Goal: Information Seeking & Learning: Learn about a topic

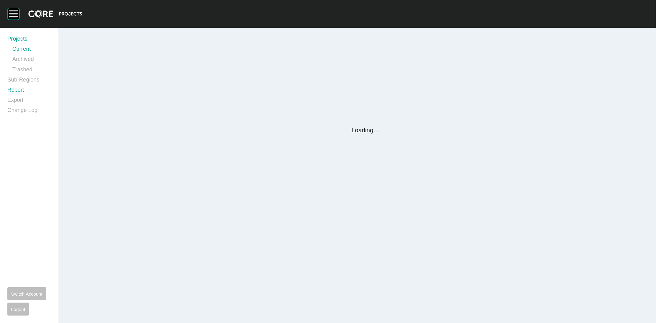
click at [22, 92] on link "Report" at bounding box center [29, 91] width 44 height 10
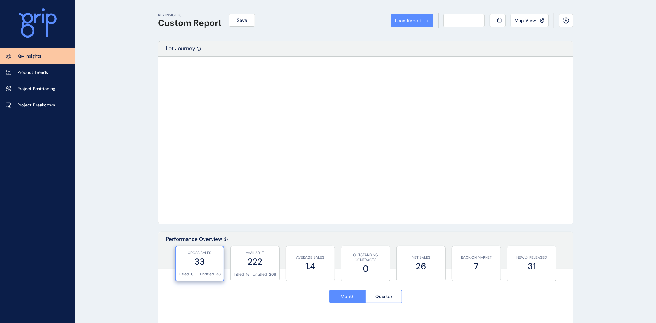
click at [20, 92] on div "Load Report Select from a previously saved report or search for a subregion bel…" at bounding box center [328, 161] width 656 height 323
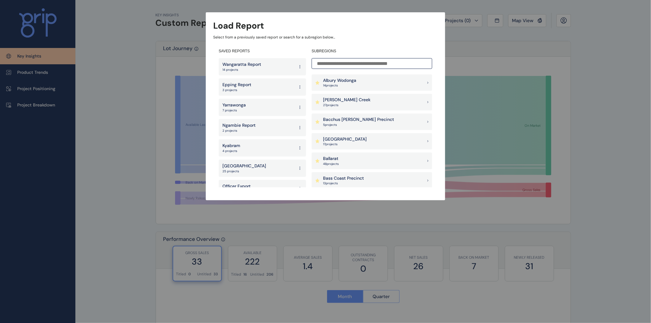
click at [342, 64] on input at bounding box center [372, 63] width 121 height 11
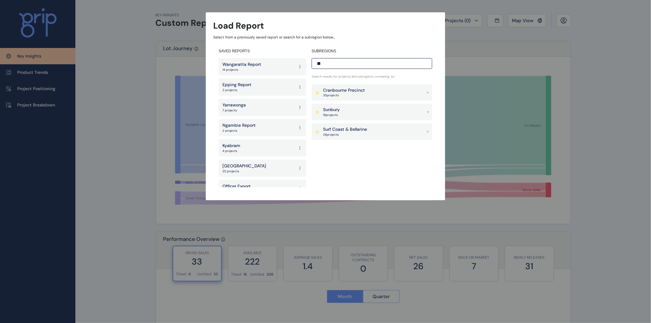
type input "**"
click at [370, 132] on div "Surf Coast & Bellarine 26 project s" at bounding box center [372, 131] width 121 height 17
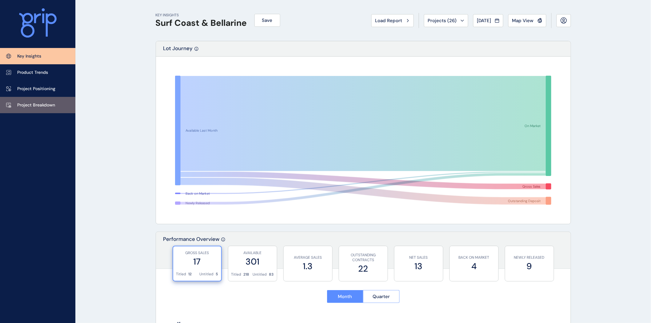
click at [30, 104] on p "Project Breakdown" at bounding box center [36, 105] width 38 height 6
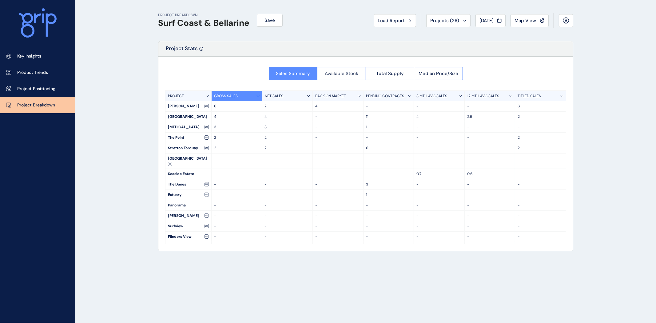
click at [338, 74] on span "Available Stock" at bounding box center [342, 73] width 34 height 6
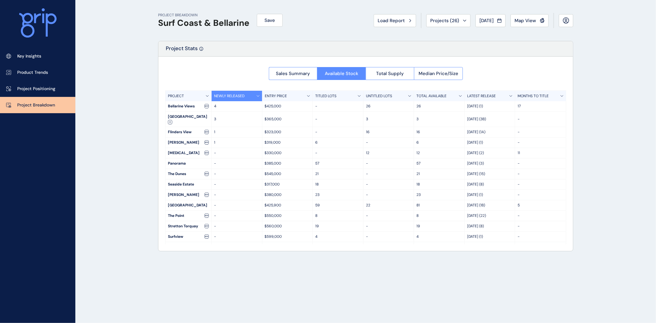
click at [456, 81] on div "Sales Summary Available Stock Total Supply Median Price/Size PROJECT NEWLY RELE…" at bounding box center [365, 154] width 415 height 194
click at [450, 73] on span "Median Price/Size" at bounding box center [439, 73] width 40 height 6
